Goal: Task Accomplishment & Management: Manage account settings

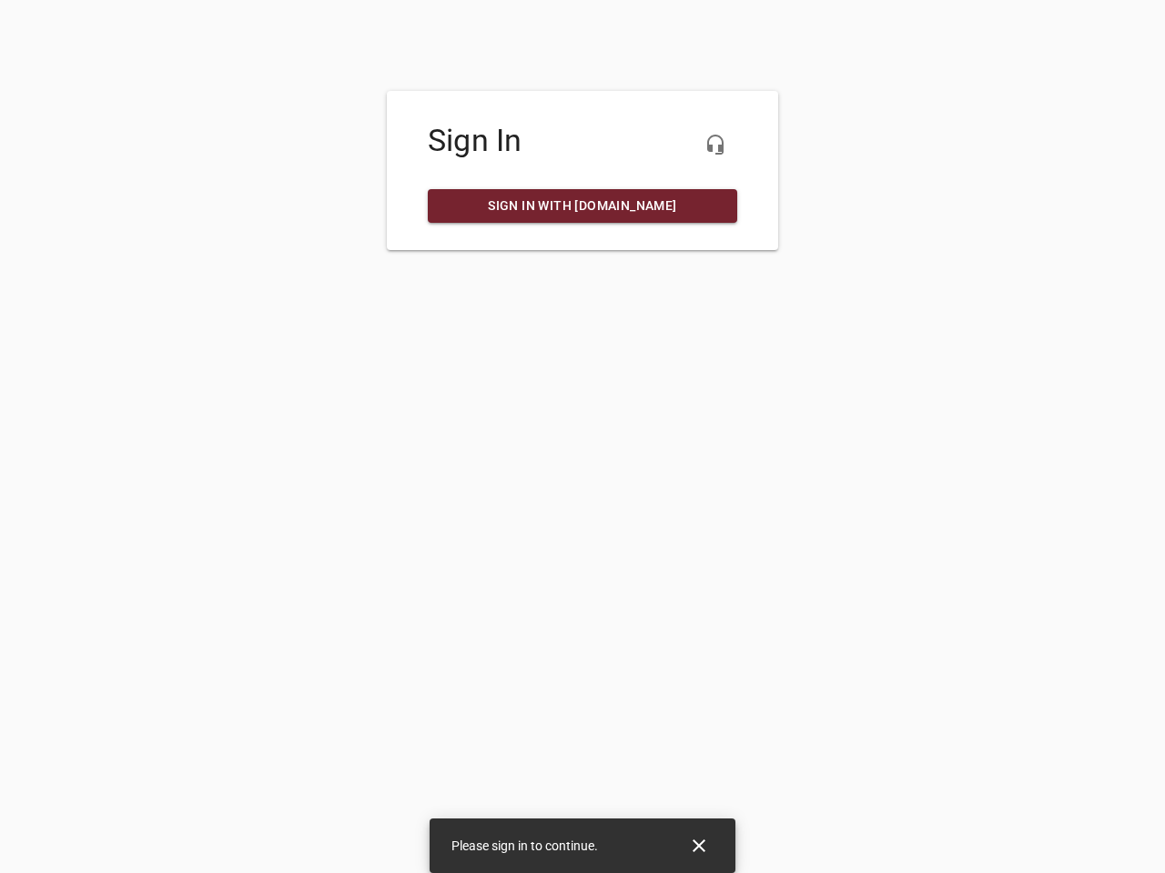
click at [715, 145] on icon "button" at bounding box center [715, 145] width 22 height 22
click at [699, 846] on icon "Close" at bounding box center [698, 846] width 13 height 13
